Goal: Check status: Check status

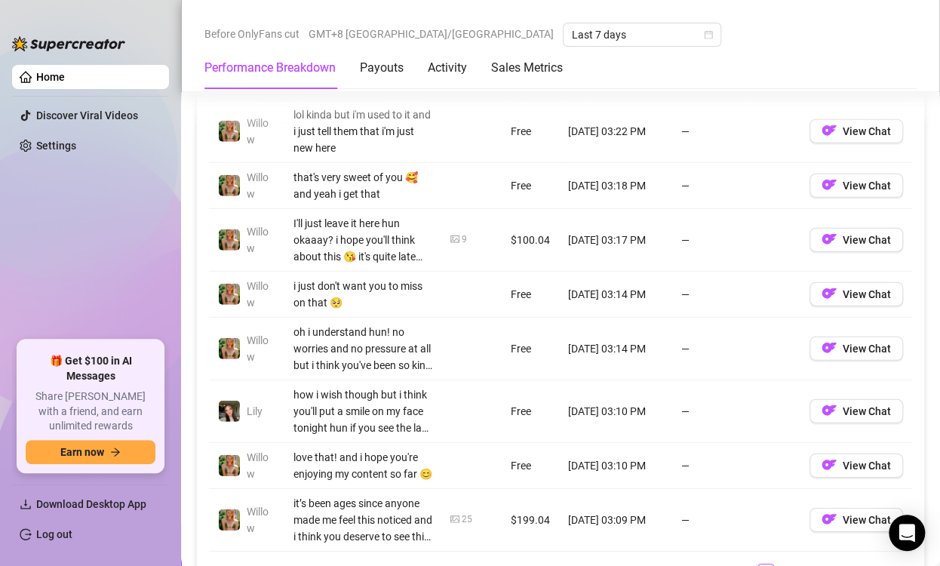
scroll to position [1282, 0]
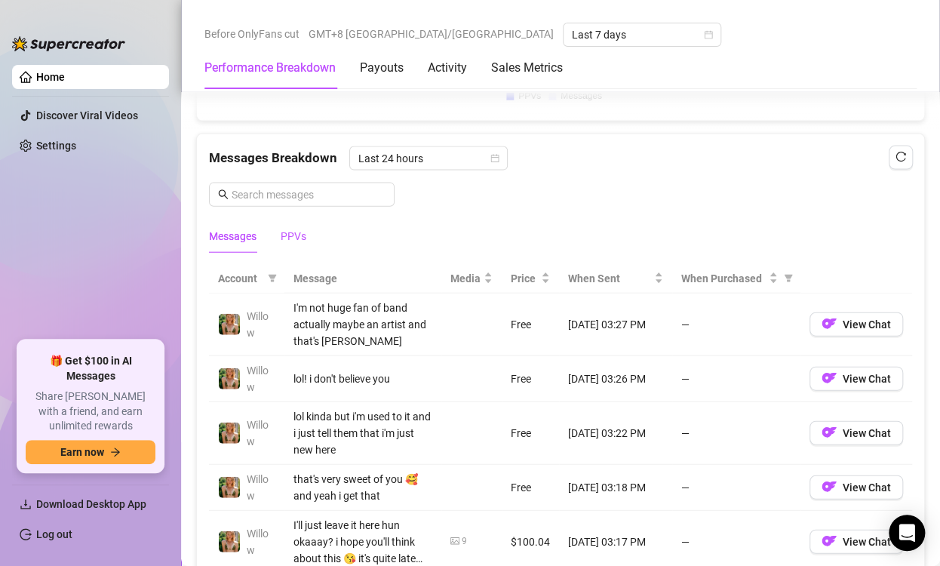
click at [299, 230] on div "PPVs" at bounding box center [294, 236] width 26 height 17
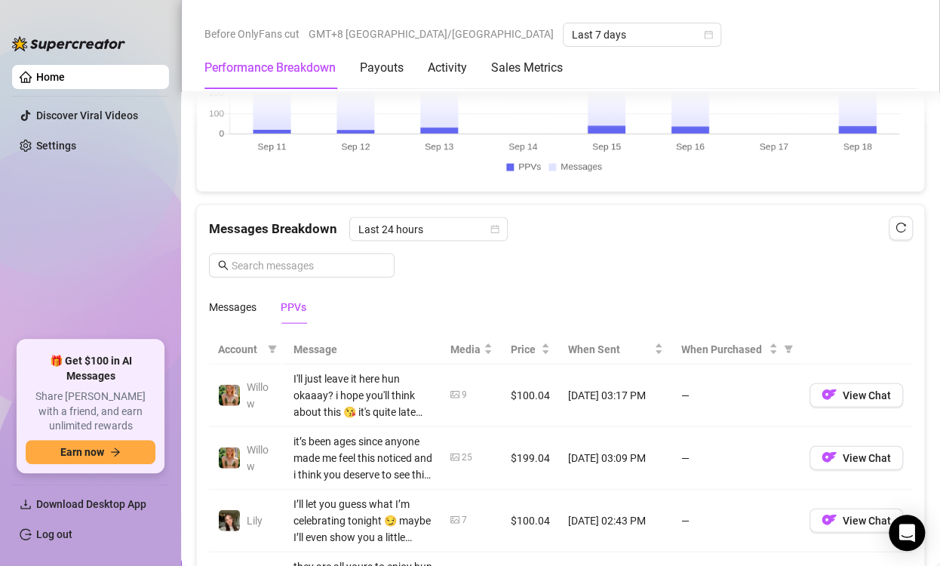
scroll to position [1207, 0]
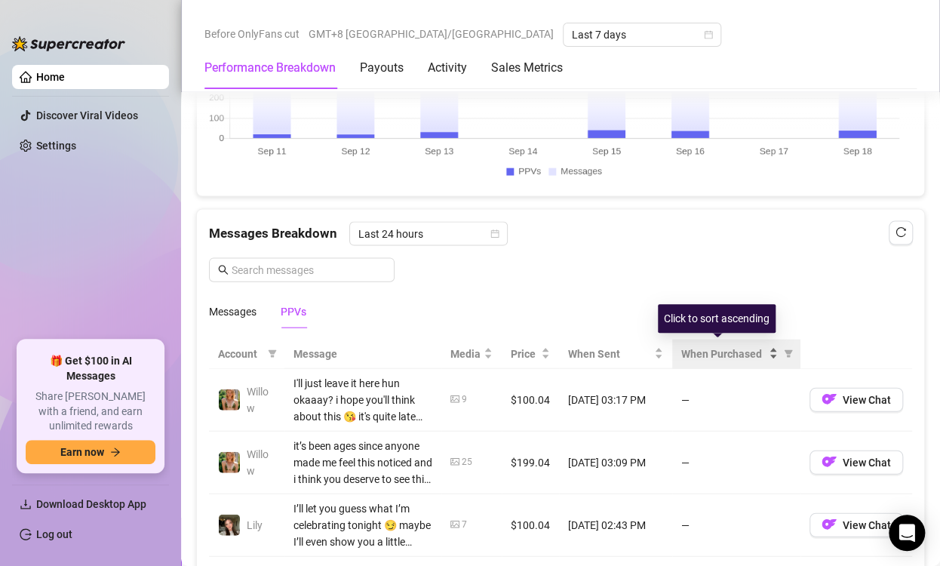
click at [762, 346] on div "When Purchased" at bounding box center [729, 353] width 97 height 17
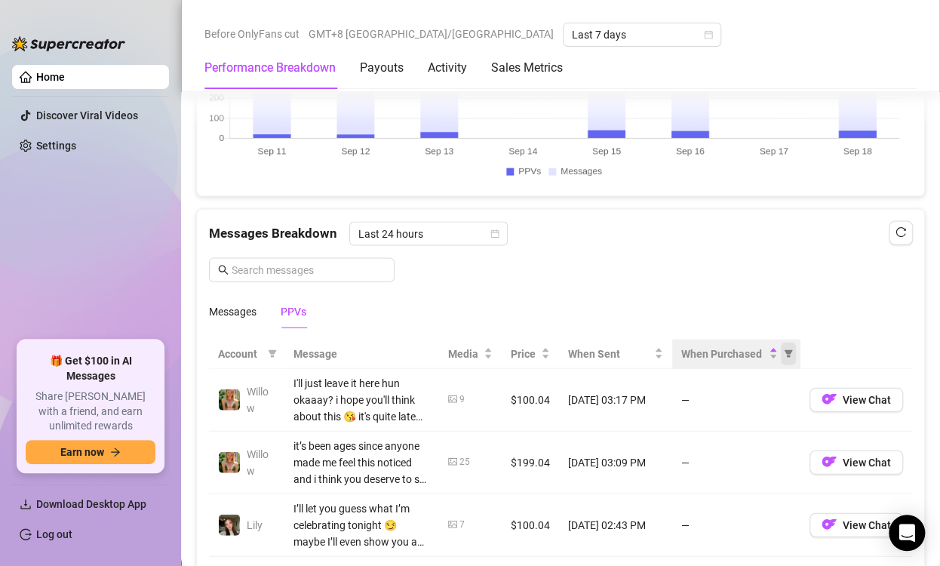
click at [784, 350] on icon "filter" at bounding box center [788, 354] width 8 height 8
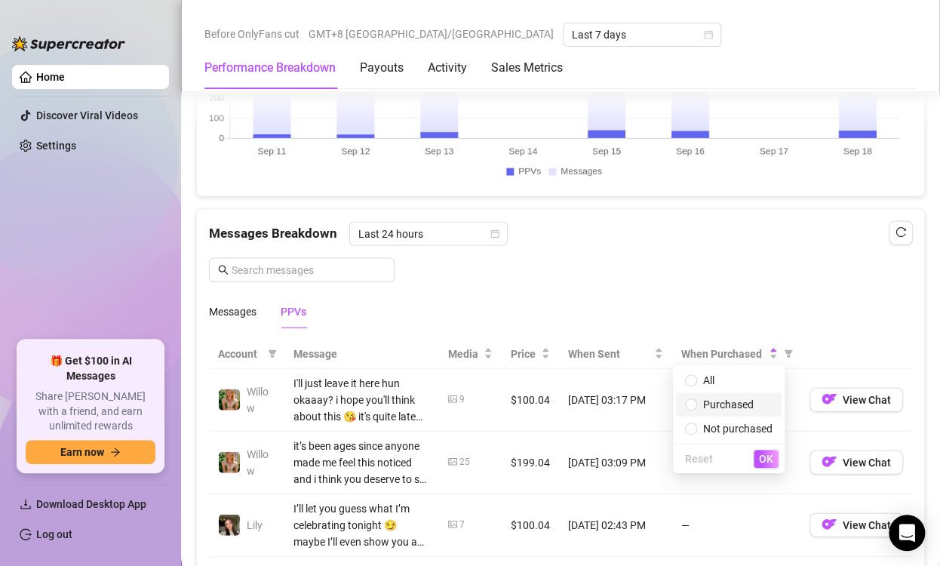
click at [705, 407] on span "Purchased" at bounding box center [728, 404] width 51 height 12
radio input "true"
click at [772, 462] on span "OK" at bounding box center [766, 458] width 14 height 12
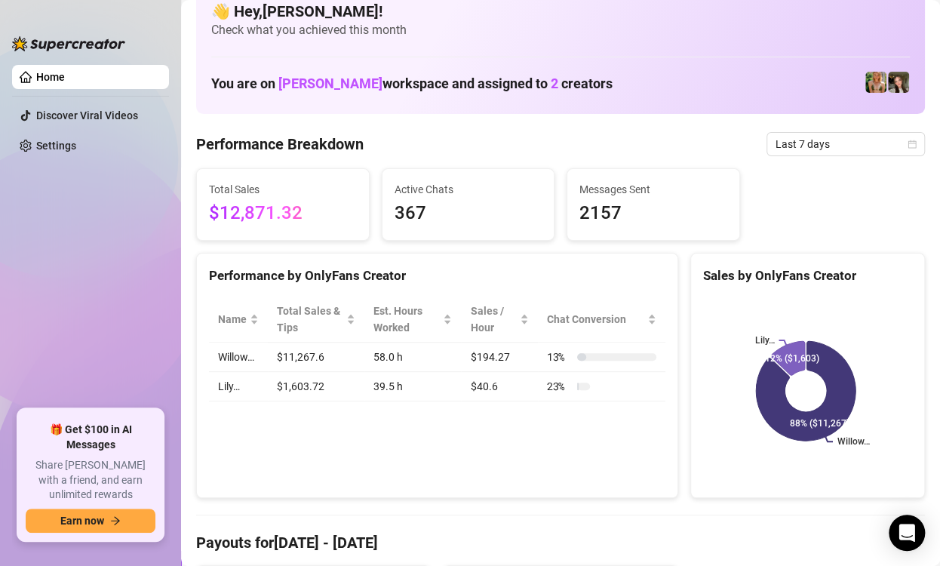
scroll to position [0, 0]
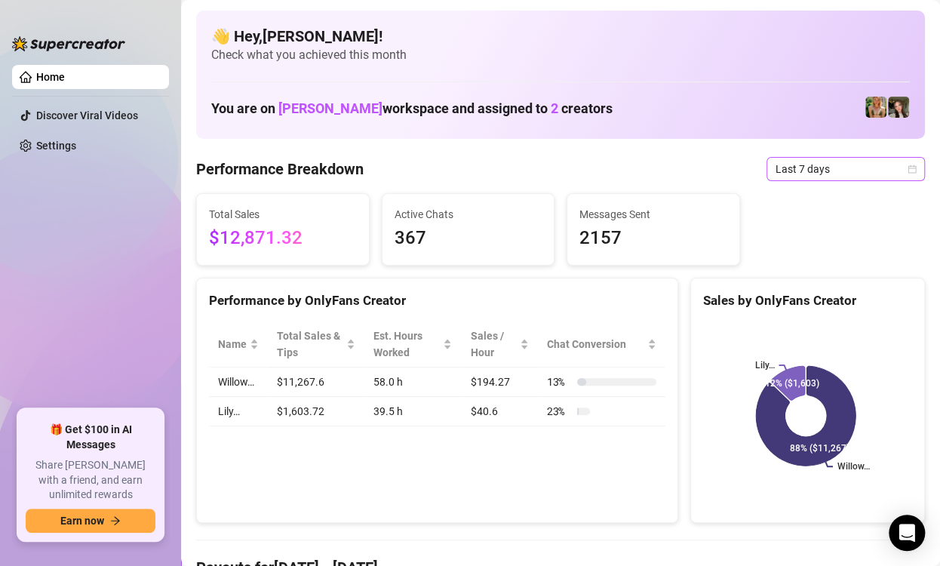
click at [908, 172] on icon "calendar" at bounding box center [912, 168] width 8 height 8
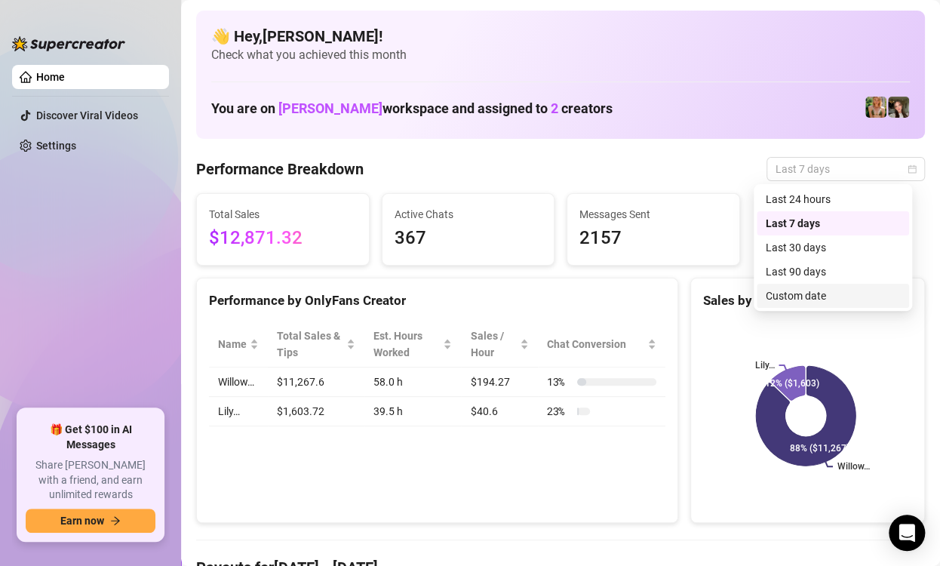
click at [802, 299] on div "Custom date" at bounding box center [832, 295] width 134 height 17
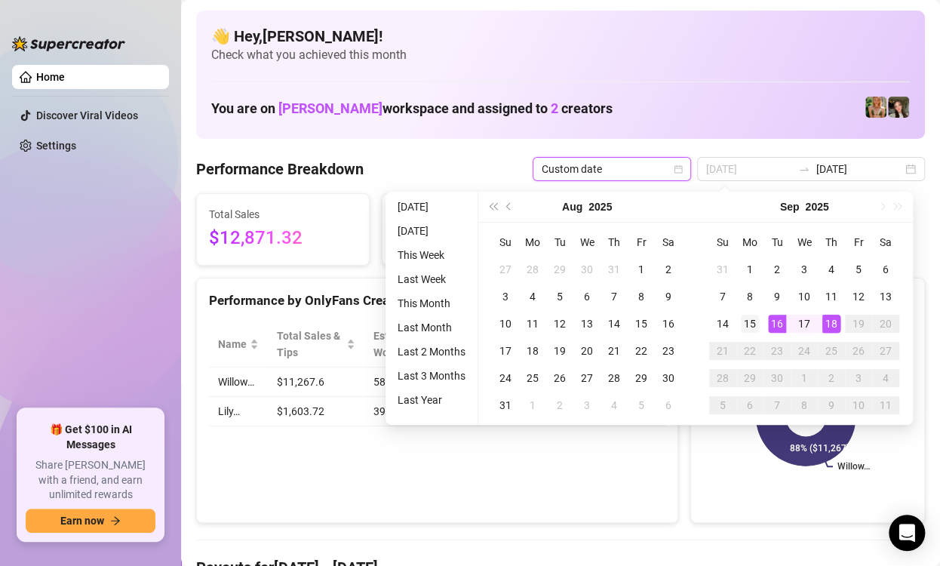
type input "[DATE]"
click at [746, 320] on div "15" at bounding box center [750, 323] width 18 height 18
click at [649, 539] on div at bounding box center [560, 539] width 728 height 1
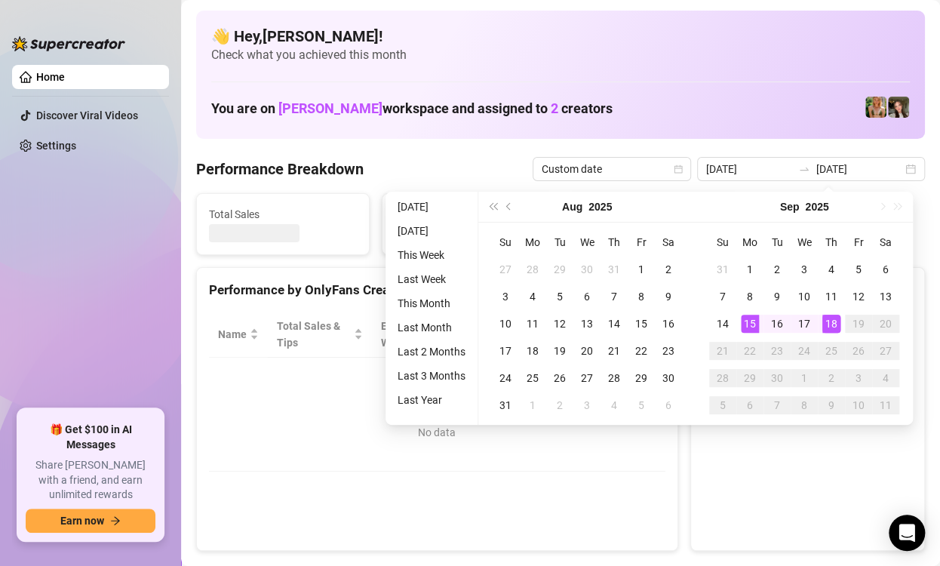
type input "[DATE]"
